Goal: Task Accomplishment & Management: Complete application form

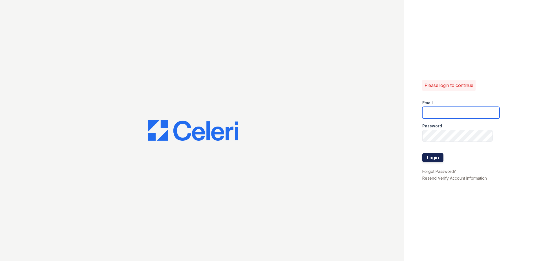
type input "renewwhitemarsh@trinity-pm.com"
click at [433, 159] on button "Login" at bounding box center [432, 157] width 21 height 9
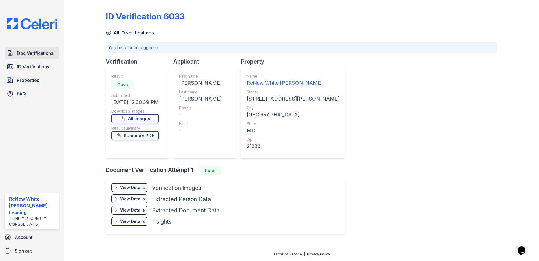
click at [42, 56] on span "Doc Verifications" at bounding box center [35, 53] width 36 height 7
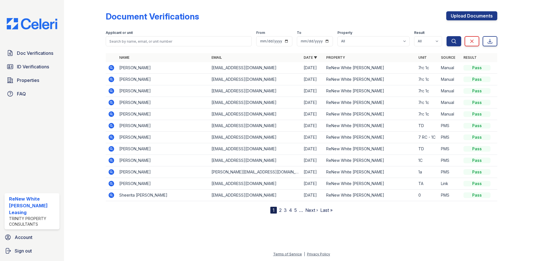
click at [110, 68] on icon at bounding box center [112, 68] width 6 height 6
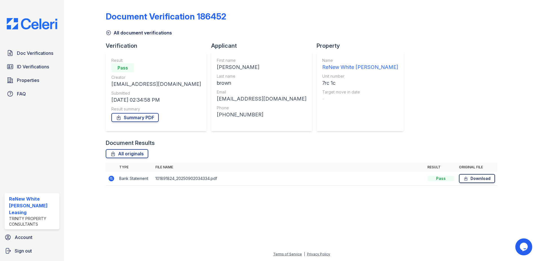
click at [471, 178] on link "Download" at bounding box center [477, 178] width 36 height 9
click at [54, 53] on link "Doc Verifications" at bounding box center [32, 52] width 55 height 11
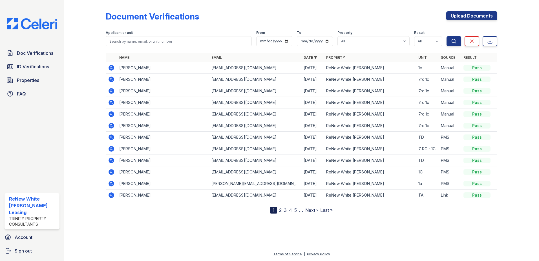
click at [113, 103] on icon at bounding box center [112, 103] width 6 height 6
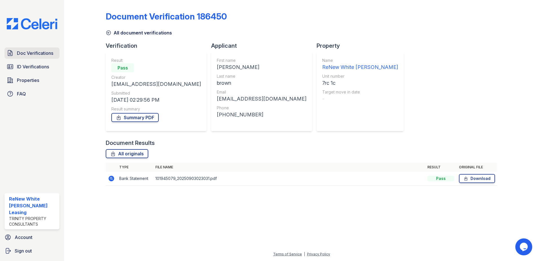
click at [10, 52] on icon at bounding box center [10, 52] width 4 height 5
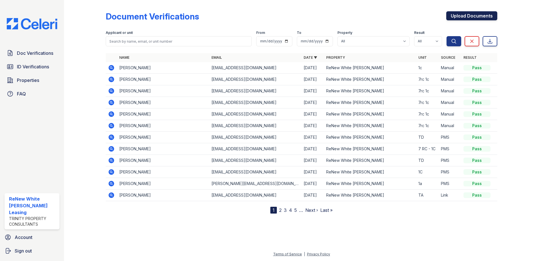
click at [475, 16] on link "Upload Documents" at bounding box center [471, 15] width 51 height 9
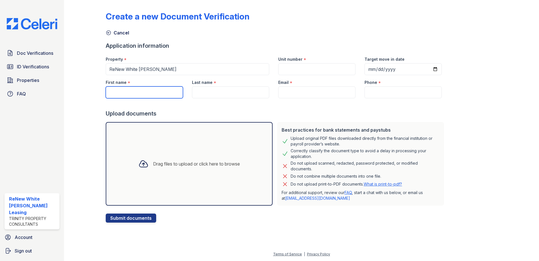
click at [133, 91] on input "First name" at bounding box center [144, 92] width 77 height 12
type input "dana"
type input "7rc 1c"
type input "brown"
type input "[EMAIL_ADDRESS][DOMAIN_NAME]"
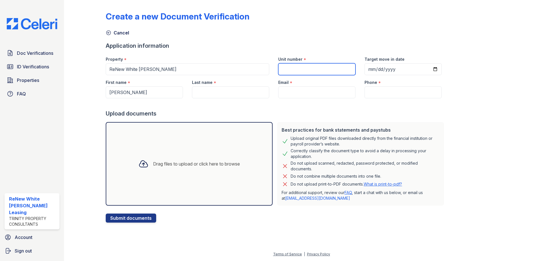
type input "(716) 200-9804"
click at [160, 154] on div "Drag files to upload or click here to browse" at bounding box center [189, 163] width 111 height 19
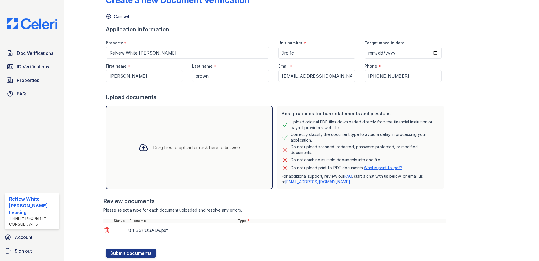
scroll to position [32, 0]
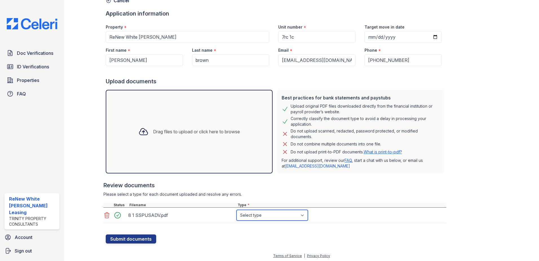
click at [263, 213] on select "Select type Paystub Bank Statement Offer Letter Tax Documents Benefit Award Let…" at bounding box center [272, 215] width 71 height 11
select select "paystub"
click at [237, 210] on select "Select type Paystub Bank Statement Offer Letter Tax Documents Benefit Award Let…" at bounding box center [272, 215] width 71 height 11
click at [144, 236] on button "Submit documents" at bounding box center [131, 238] width 50 height 9
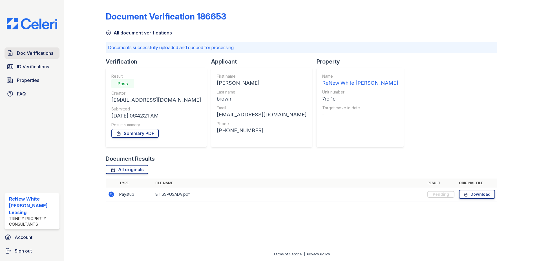
click at [30, 55] on span "Doc Verifications" at bounding box center [35, 53] width 36 height 7
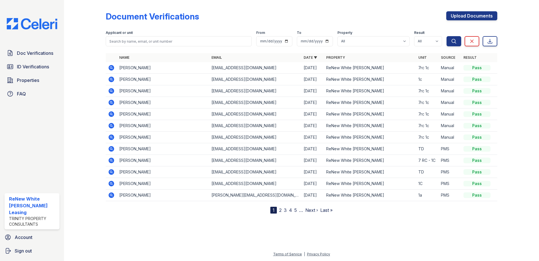
click at [123, 68] on td "[PERSON_NAME]" at bounding box center [163, 68] width 92 height 12
click at [111, 68] on icon at bounding box center [110, 67] width 1 height 1
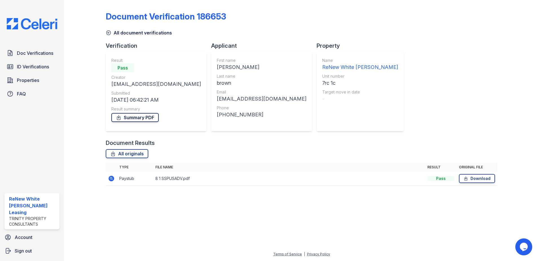
click at [138, 117] on link "Summary PDF" at bounding box center [134, 117] width 47 height 9
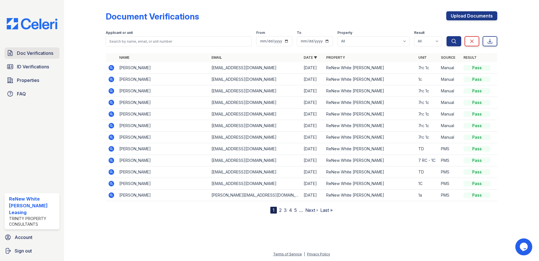
click at [34, 56] on span "Doc Verifications" at bounding box center [35, 53] width 36 height 7
click at [448, 16] on link "Upload Documents" at bounding box center [471, 15] width 51 height 9
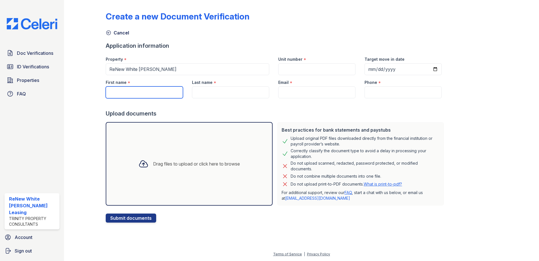
click at [156, 92] on input "First name" at bounding box center [144, 92] width 77 height 12
type input "[PERSON_NAME]"
type input "7rc 1c"
type input "brown"
type input "[EMAIL_ADDRESS][DOMAIN_NAME]"
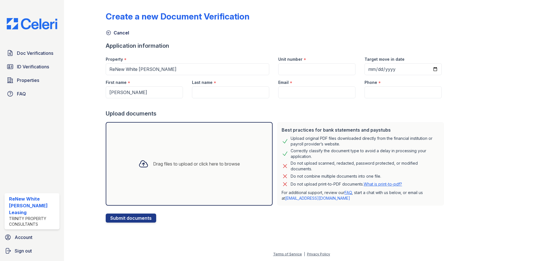
type input "[PHONE_NUMBER]"
click at [148, 147] on div "Drag files to upload or click here to browse" at bounding box center [189, 163] width 167 height 83
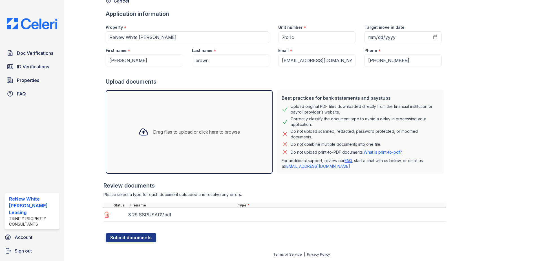
scroll to position [32, 0]
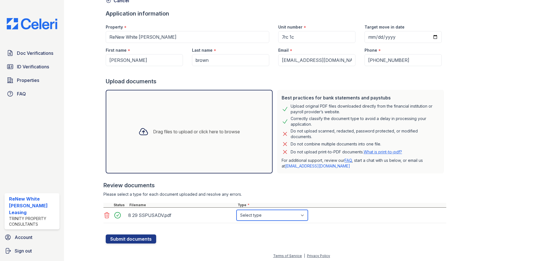
click at [259, 213] on select "Select type Paystub Bank Statement Offer Letter Tax Documents Benefit Award Let…" at bounding box center [272, 215] width 71 height 11
click at [237, 210] on select "Select type Paystub Bank Statement Offer Letter Tax Documents Benefit Award Let…" at bounding box center [272, 215] width 71 height 11
click at [273, 215] on select "Select type Paystub Bank Statement Offer Letter Tax Documents Benefit Award Let…" at bounding box center [272, 215] width 71 height 11
select select "paystub"
click at [237, 210] on select "Select type Paystub Bank Statement Offer Letter Tax Documents Benefit Award Let…" at bounding box center [272, 215] width 71 height 11
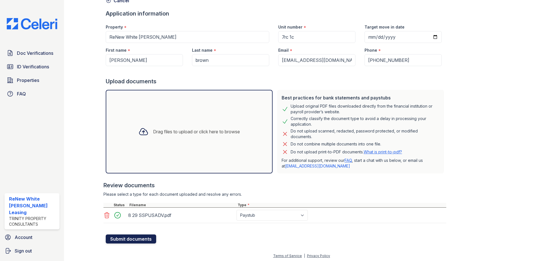
click at [137, 240] on button "Submit documents" at bounding box center [131, 238] width 50 height 9
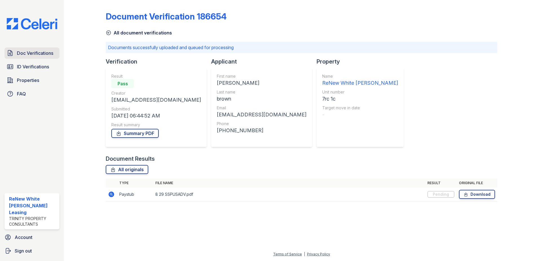
click at [40, 55] on span "Doc Verifications" at bounding box center [35, 53] width 36 height 7
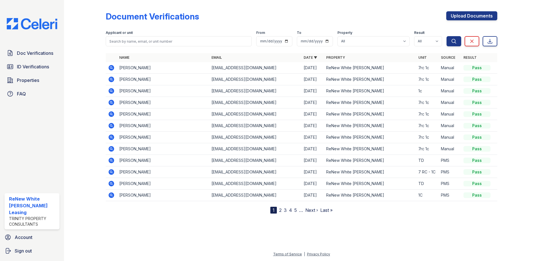
click at [111, 69] on icon at bounding box center [112, 68] width 6 height 6
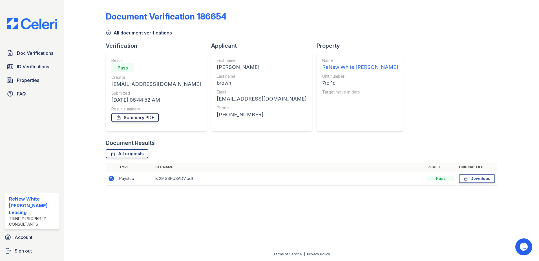
click at [121, 117] on icon at bounding box center [119, 117] width 6 height 6
click at [25, 54] on span "Doc Verifications" at bounding box center [35, 53] width 36 height 7
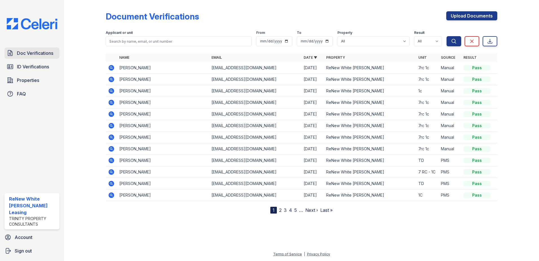
click at [23, 51] on span "Doc Verifications" at bounding box center [35, 53] width 36 height 7
click at [475, 16] on link "Upload Documents" at bounding box center [471, 15] width 51 height 9
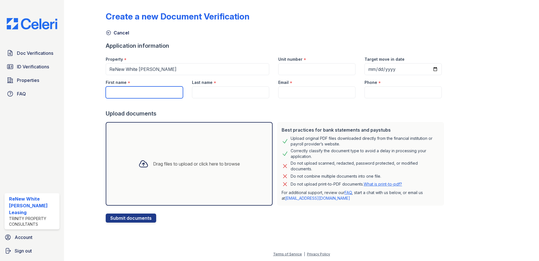
click at [153, 94] on input "First name" at bounding box center [144, 92] width 77 height 12
type input "dana"
type input "7rc 1c"
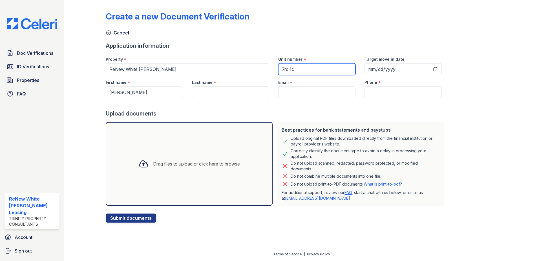
type input "brown"
type input "[EMAIL_ADDRESS][DOMAIN_NAME]"
type input "(716) 200-9804"
click at [171, 150] on div "Drag files to upload or click here to browse" at bounding box center [189, 163] width 167 height 83
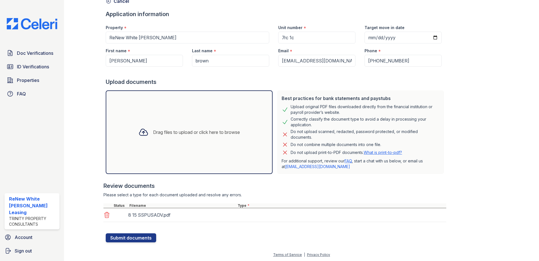
scroll to position [32, 0]
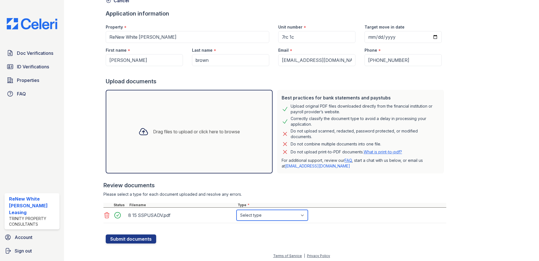
click at [245, 215] on select "Select type Paystub Bank Statement Offer Letter Tax Documents Benefit Award Let…" at bounding box center [272, 215] width 71 height 11
select select "paystub"
click at [237, 210] on select "Select type Paystub Bank Statement Offer Letter Tax Documents Benefit Award Let…" at bounding box center [272, 215] width 71 height 11
click at [146, 238] on button "Submit documents" at bounding box center [131, 238] width 50 height 9
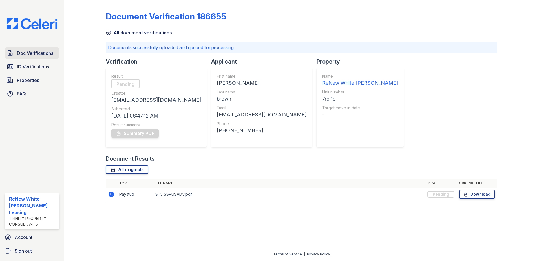
click at [51, 51] on span "Doc Verifications" at bounding box center [35, 53] width 36 height 7
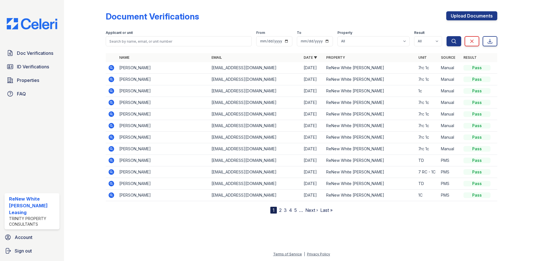
click at [112, 102] on icon at bounding box center [111, 102] width 7 height 7
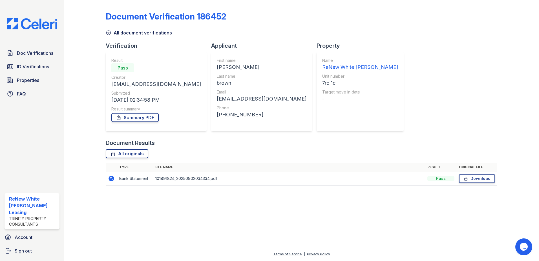
click at [113, 177] on icon at bounding box center [112, 178] width 6 height 6
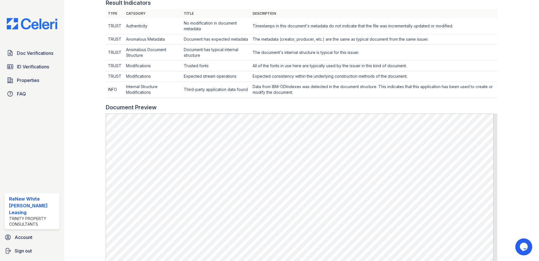
scroll to position [141, 0]
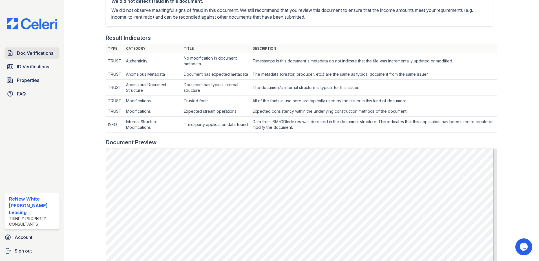
click at [16, 50] on link "Doc Verifications" at bounding box center [32, 52] width 55 height 11
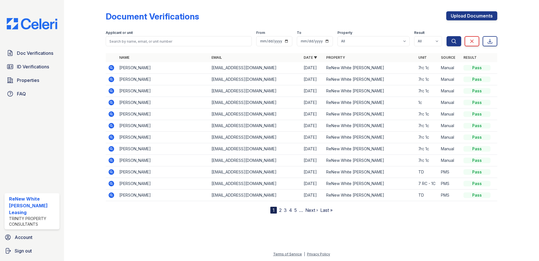
click at [110, 184] on icon at bounding box center [112, 183] width 6 height 6
click at [112, 127] on icon at bounding box center [112, 126] width 6 height 6
click at [111, 125] on icon at bounding box center [110, 124] width 1 height 1
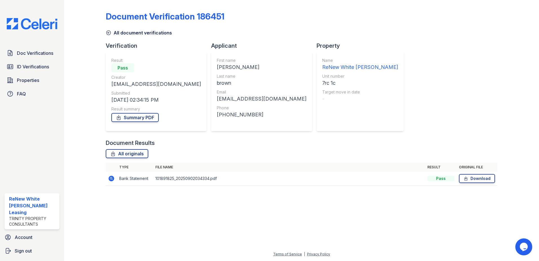
click at [111, 178] on icon at bounding box center [110, 177] width 1 height 1
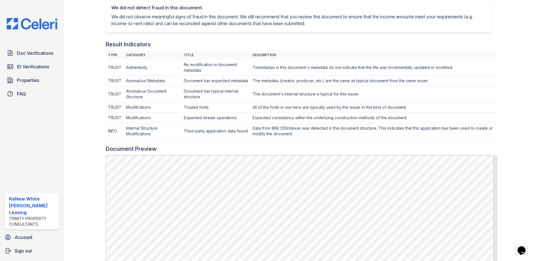
scroll to position [197, 0]
